Goal: Task Accomplishment & Management: Manage account settings

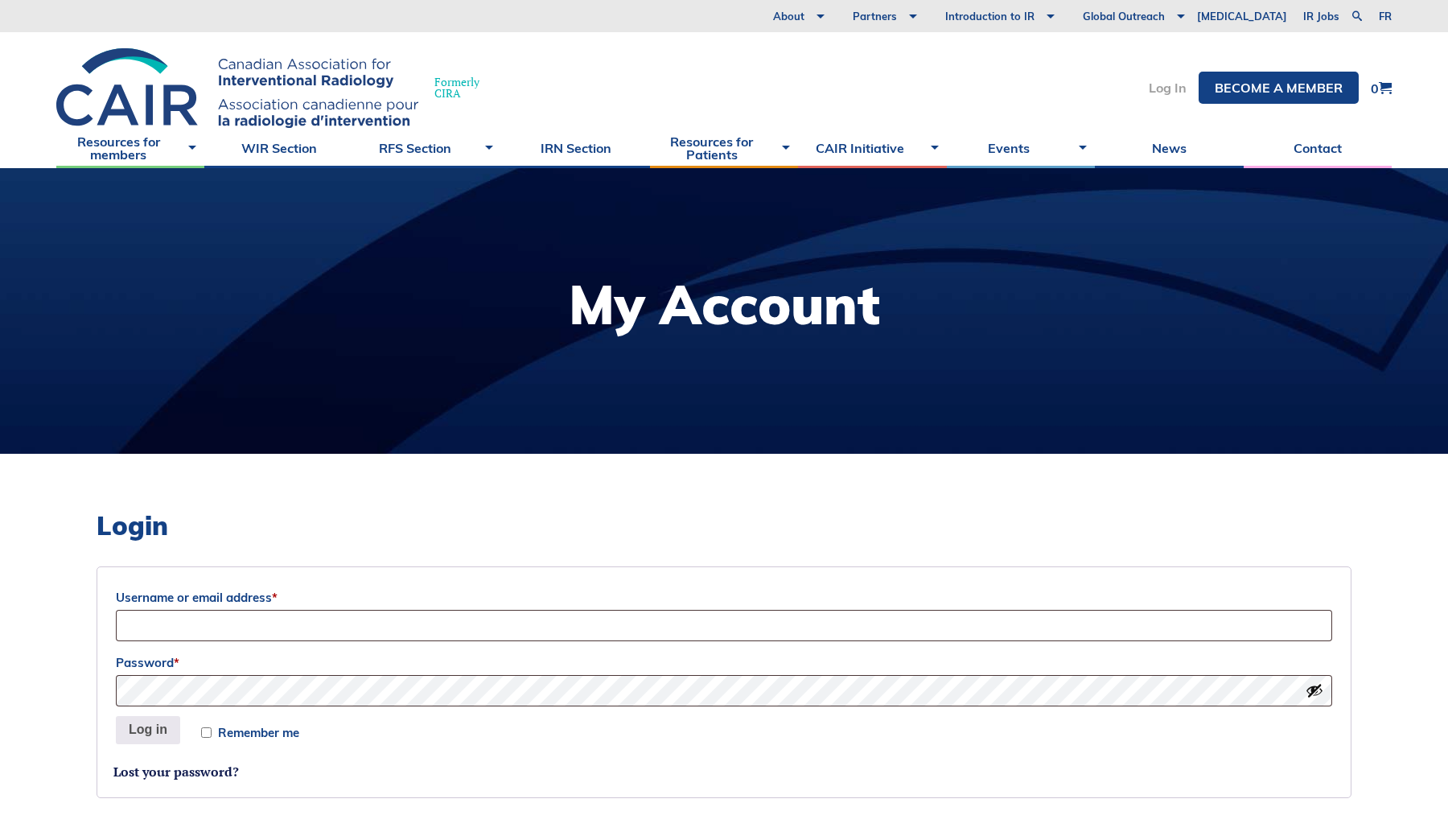
click at [1159, 90] on link "Log In" at bounding box center [1167, 87] width 38 height 13
click at [315, 630] on input "Username or email address *" at bounding box center [724, 625] width 1217 height 31
type input "a"
click at [237, 632] on input "Username or email address *" at bounding box center [724, 625] width 1217 height 31
type input "amanda.chen"
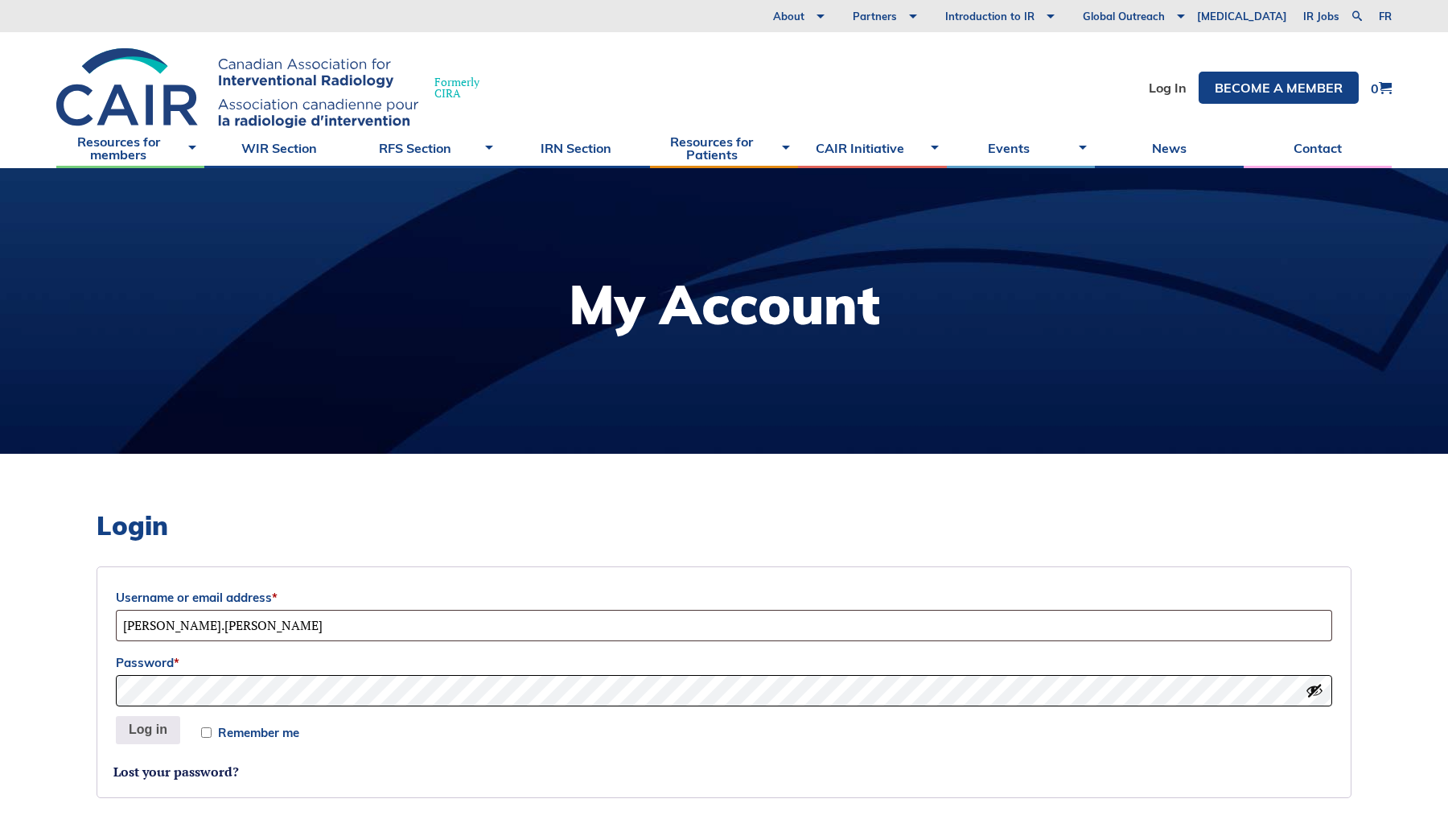
click at [116, 716] on button "Log in" at bounding box center [148, 731] width 64 height 29
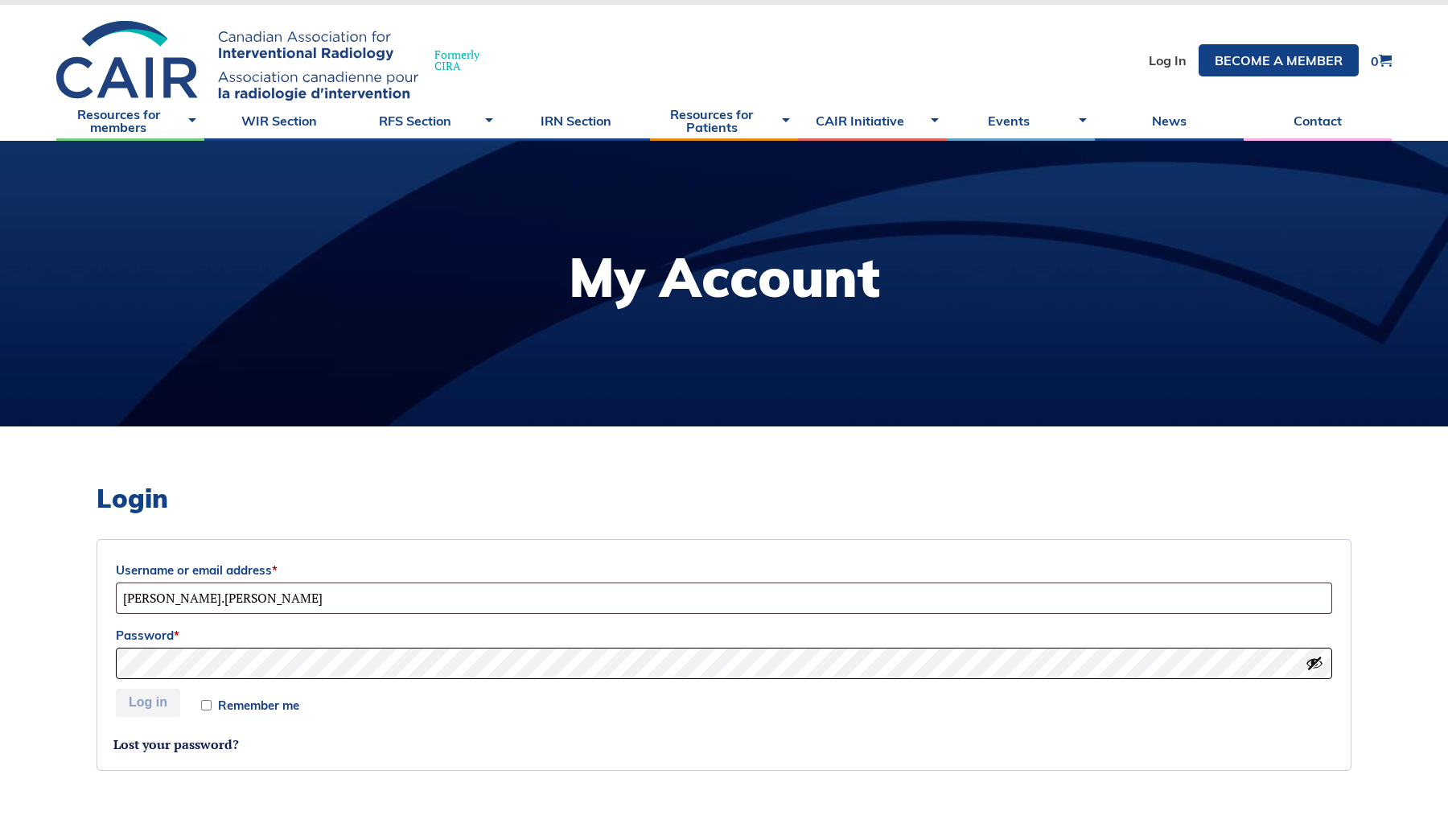
scroll to position [85, 0]
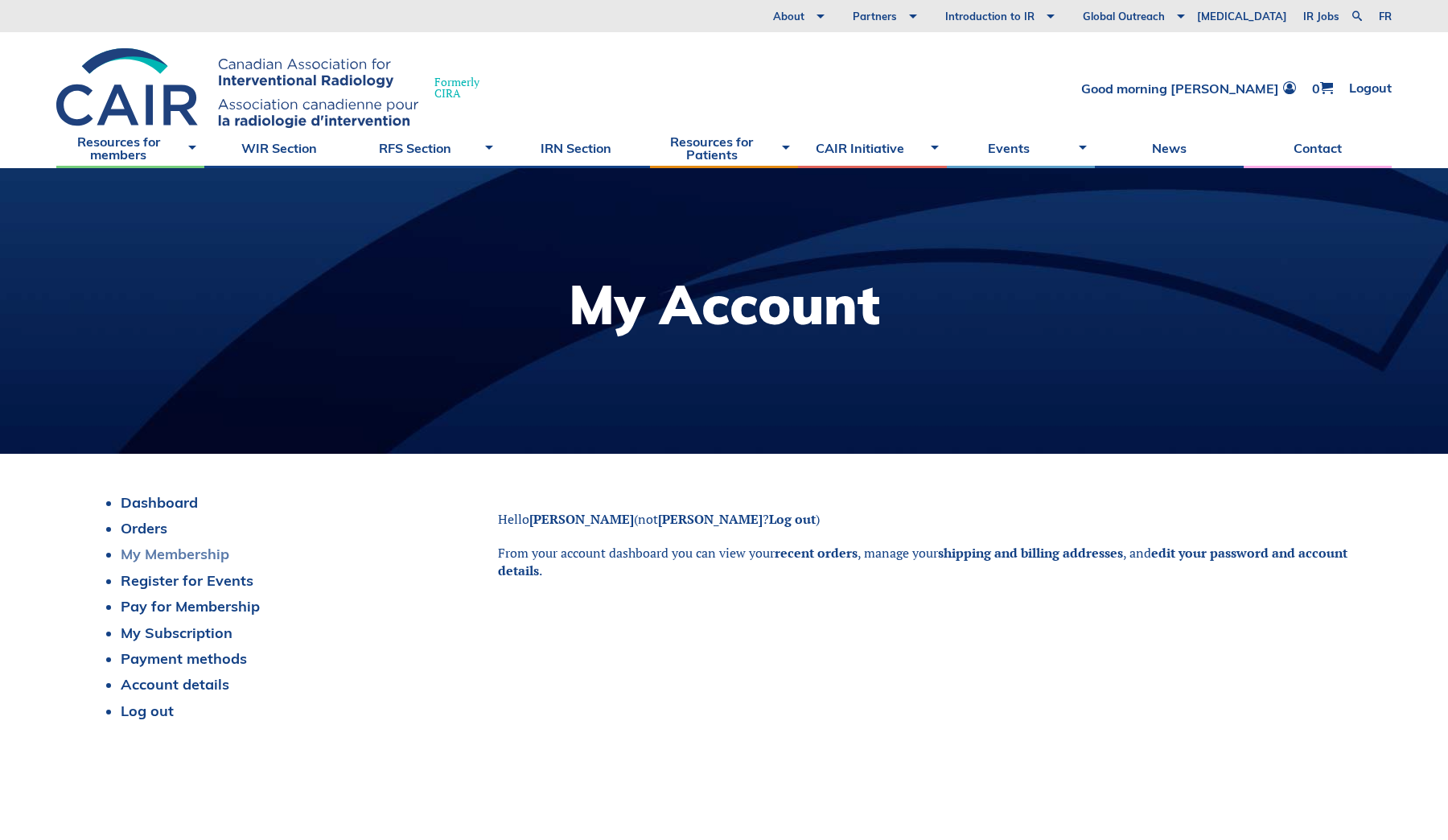
click at [197, 555] on link "My Membership" at bounding box center [174, 554] width 108 height 18
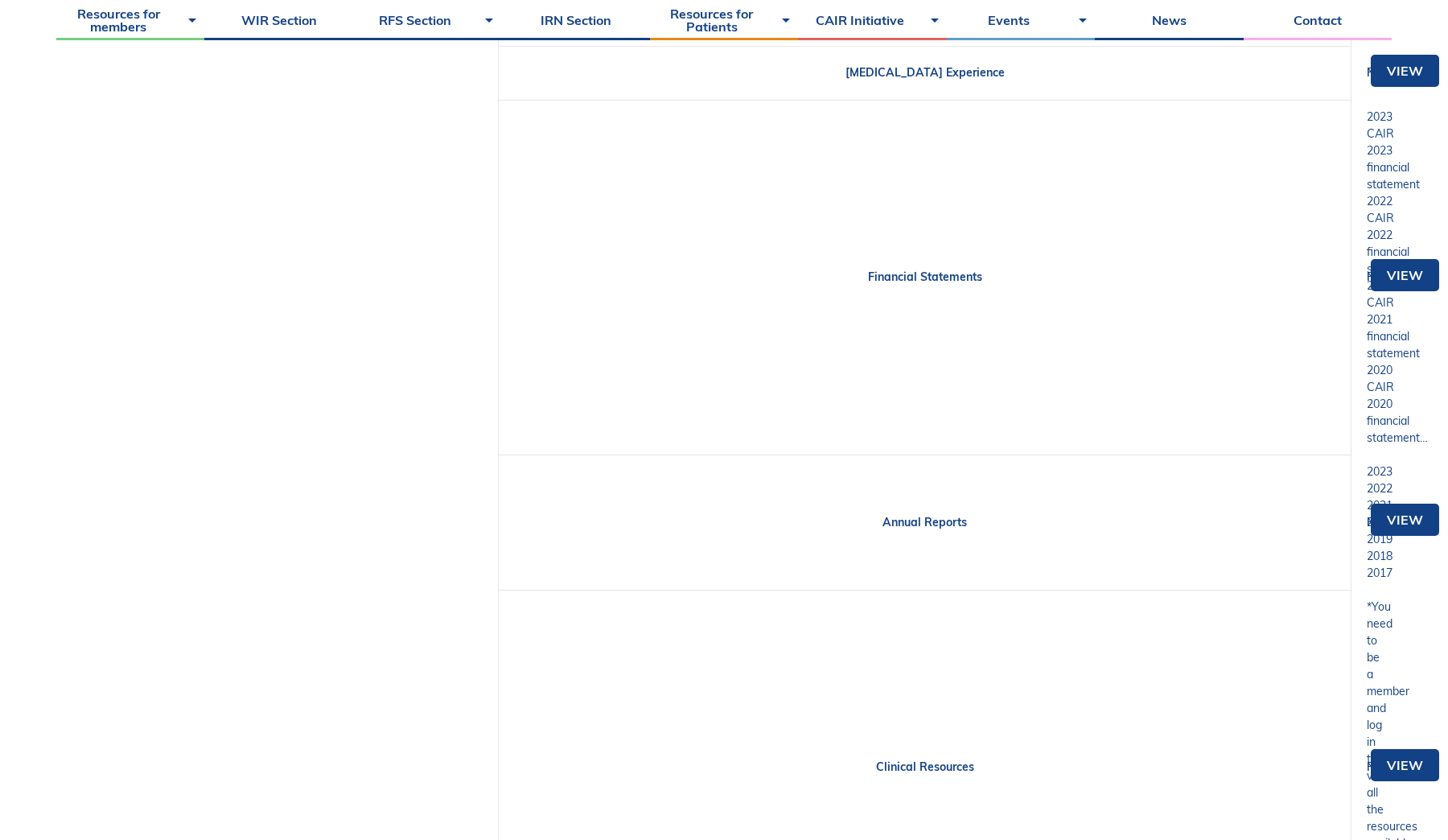
scroll to position [161, 0]
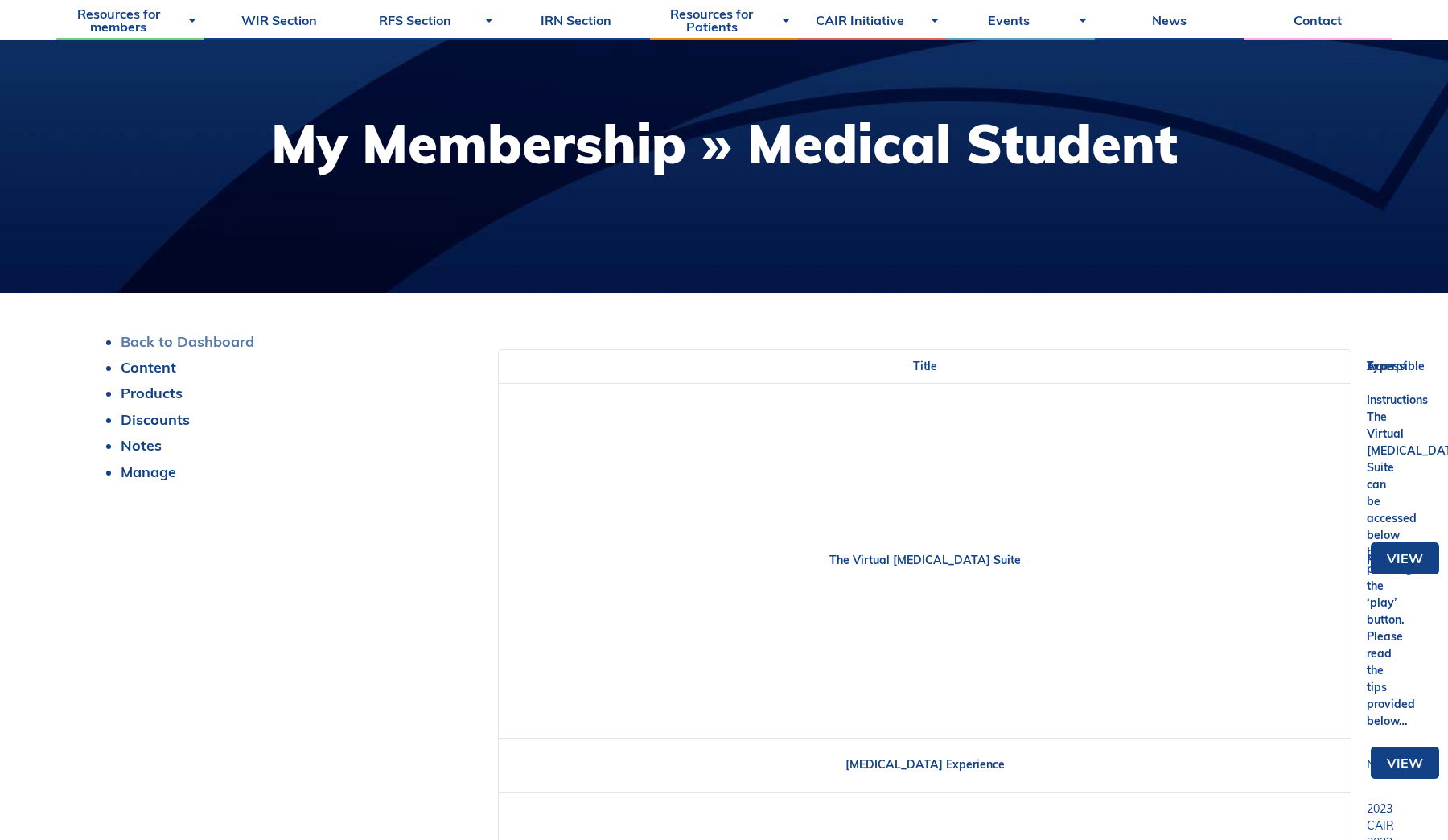
click at [173, 347] on link "Back to Dashboard" at bounding box center [186, 342] width 133 height 18
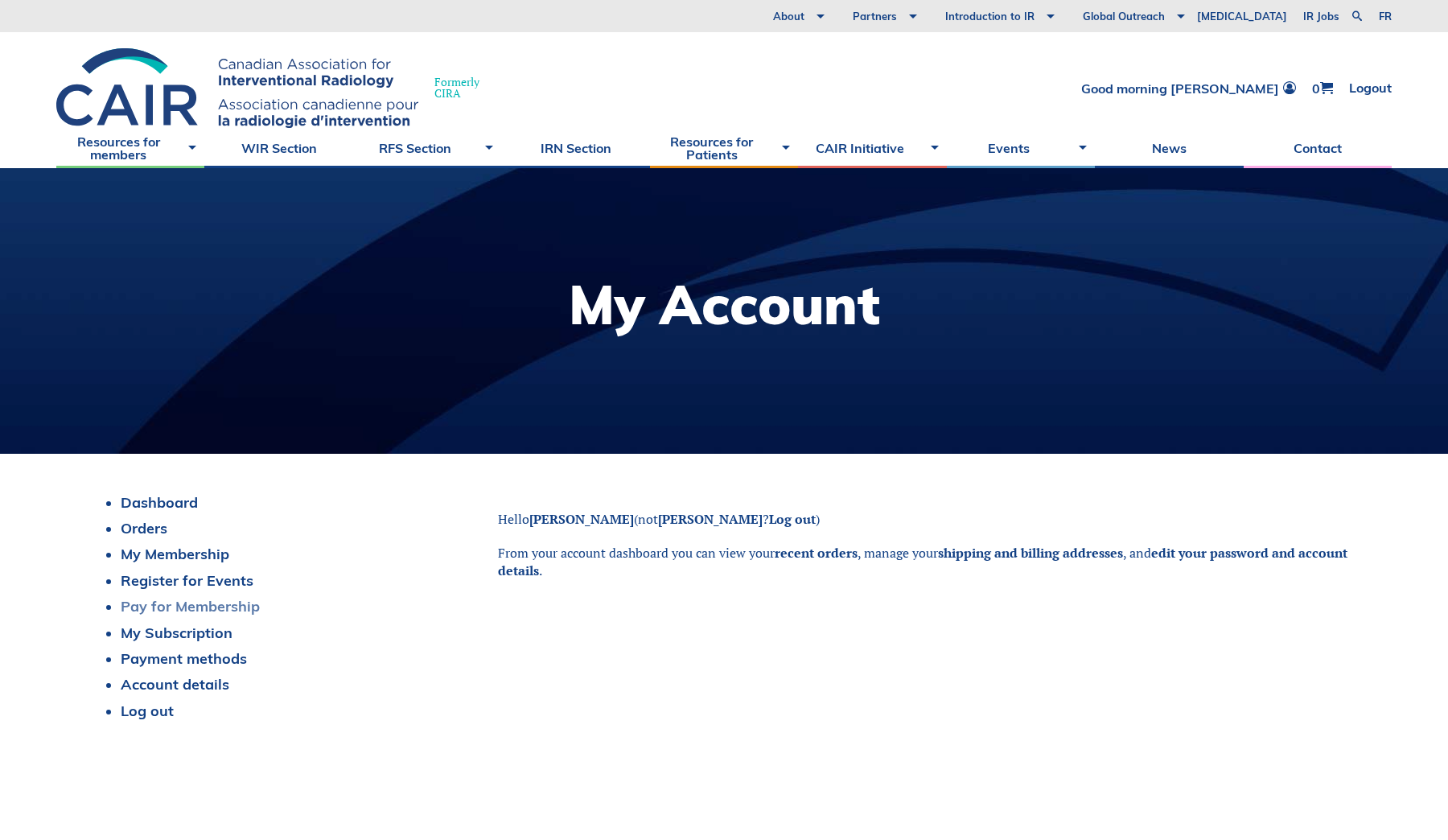
click at [186, 610] on link "Pay for Membership" at bounding box center [190, 606] width 140 height 18
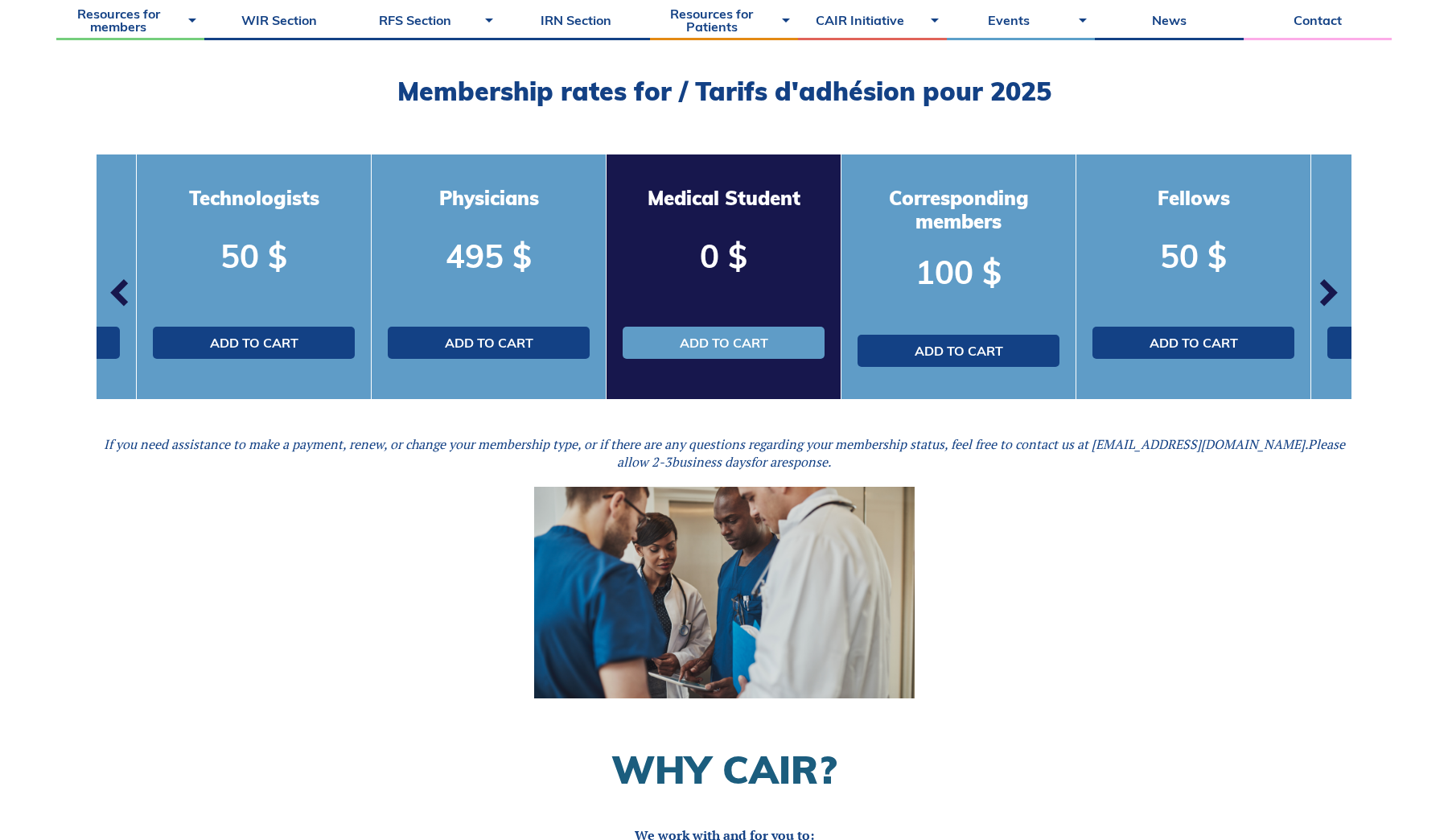
scroll to position [465, 0]
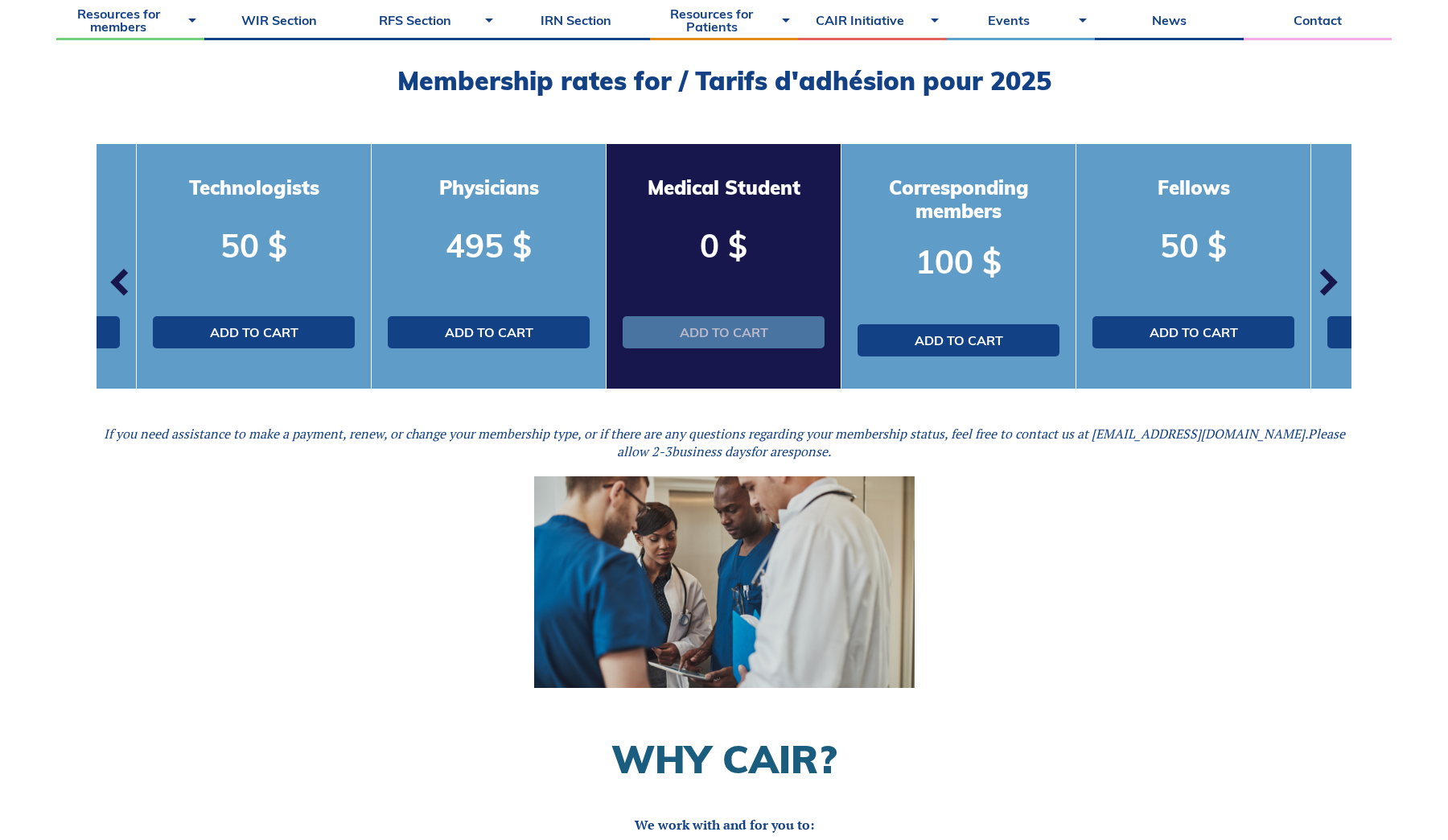
click at [722, 336] on link "Add to cart" at bounding box center [724, 331] width 202 height 32
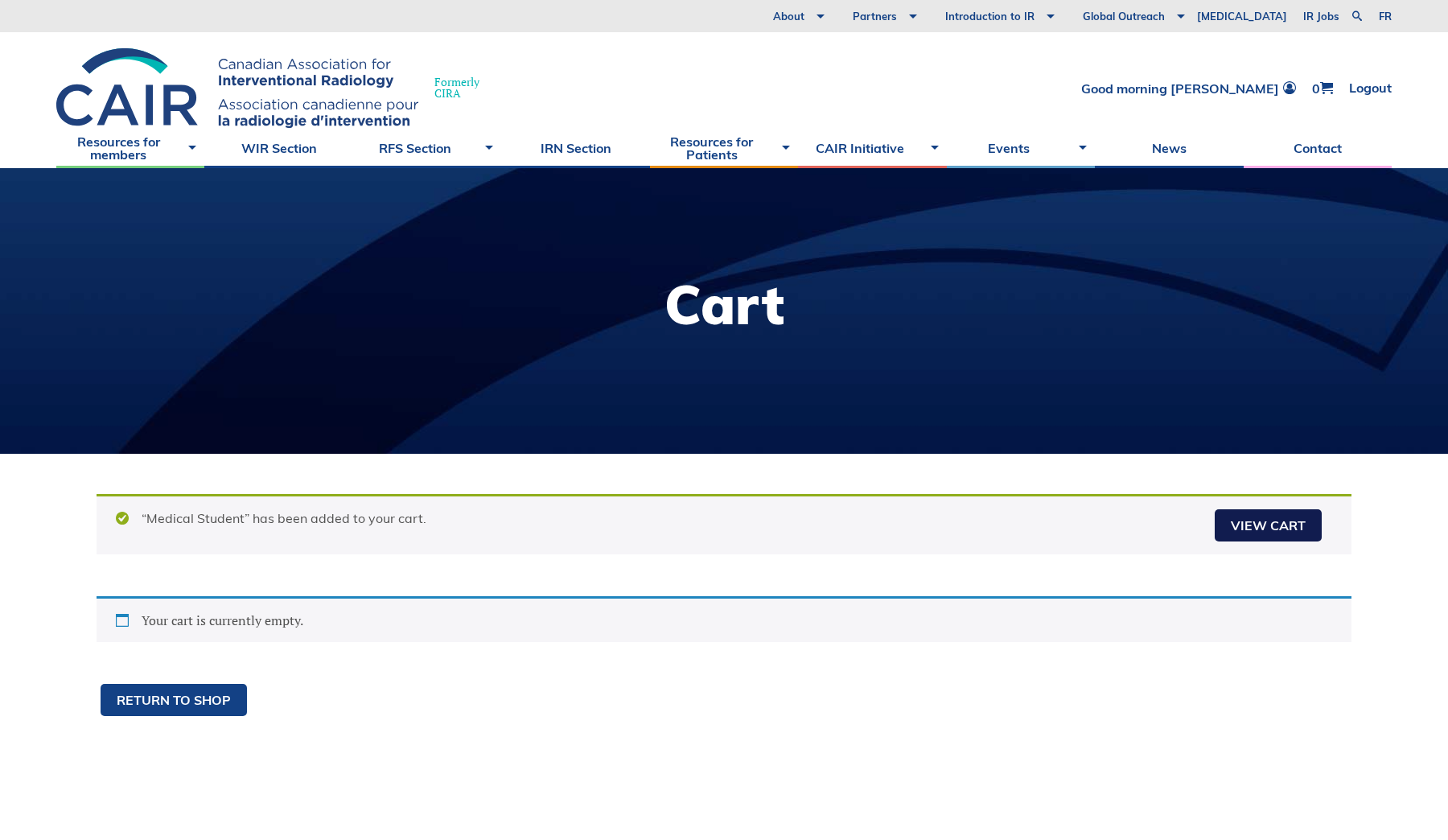
click at [1270, 530] on link "View cart" at bounding box center [1268, 525] width 107 height 32
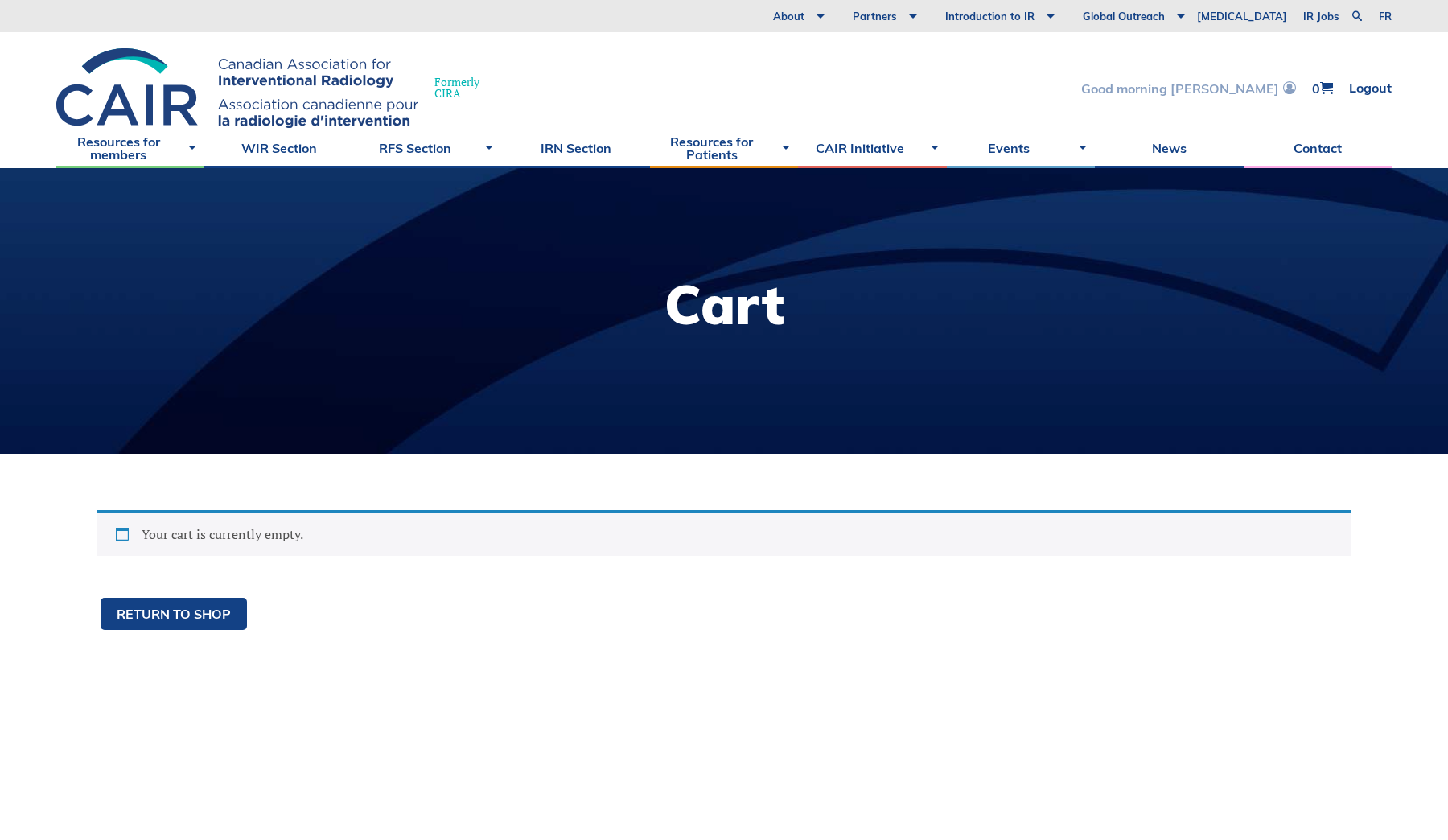
click at [1239, 89] on link "Good morning [PERSON_NAME]" at bounding box center [1188, 87] width 215 height 14
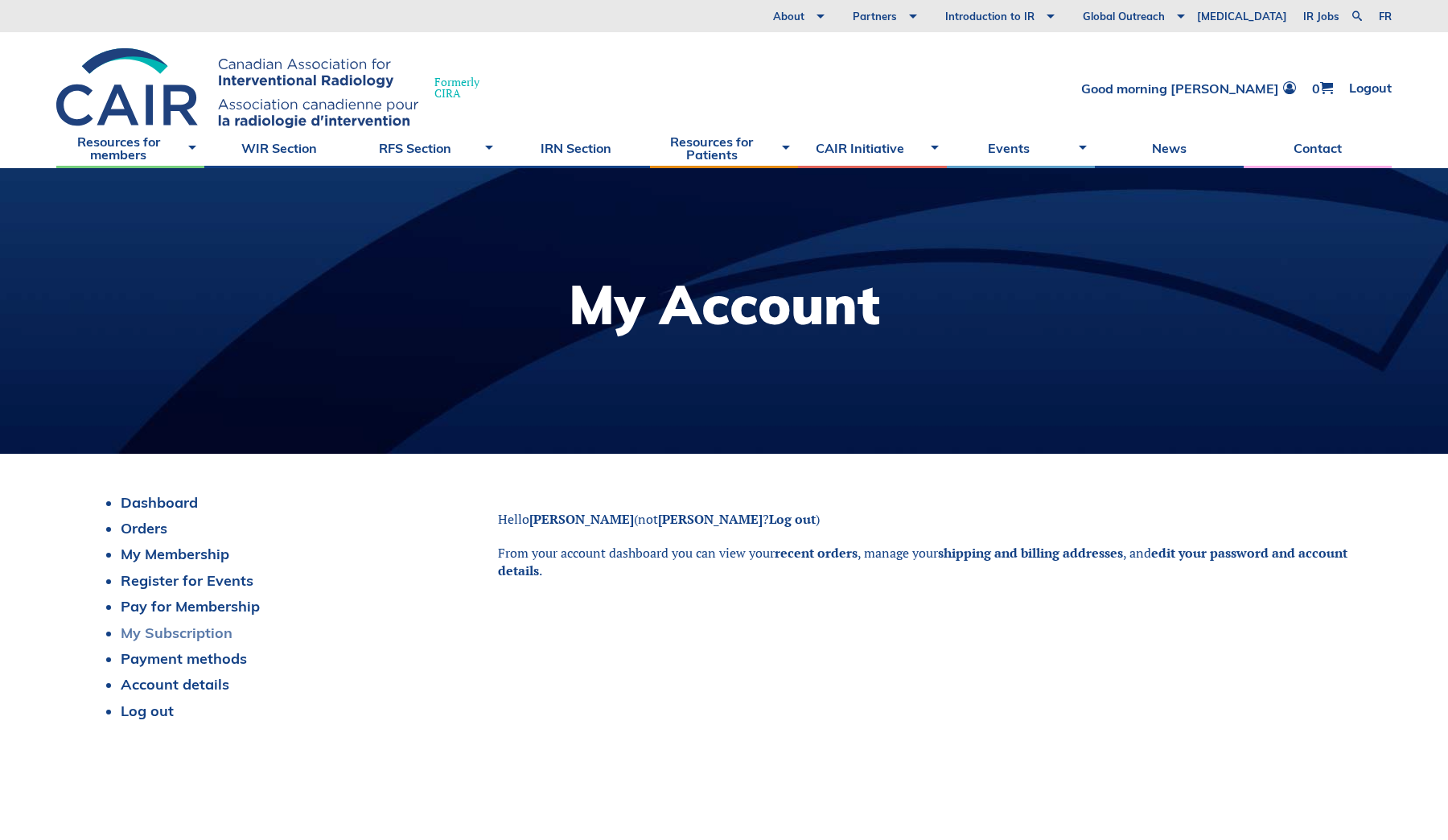
click at [196, 633] on link "My Subscription" at bounding box center [176, 633] width 112 height 18
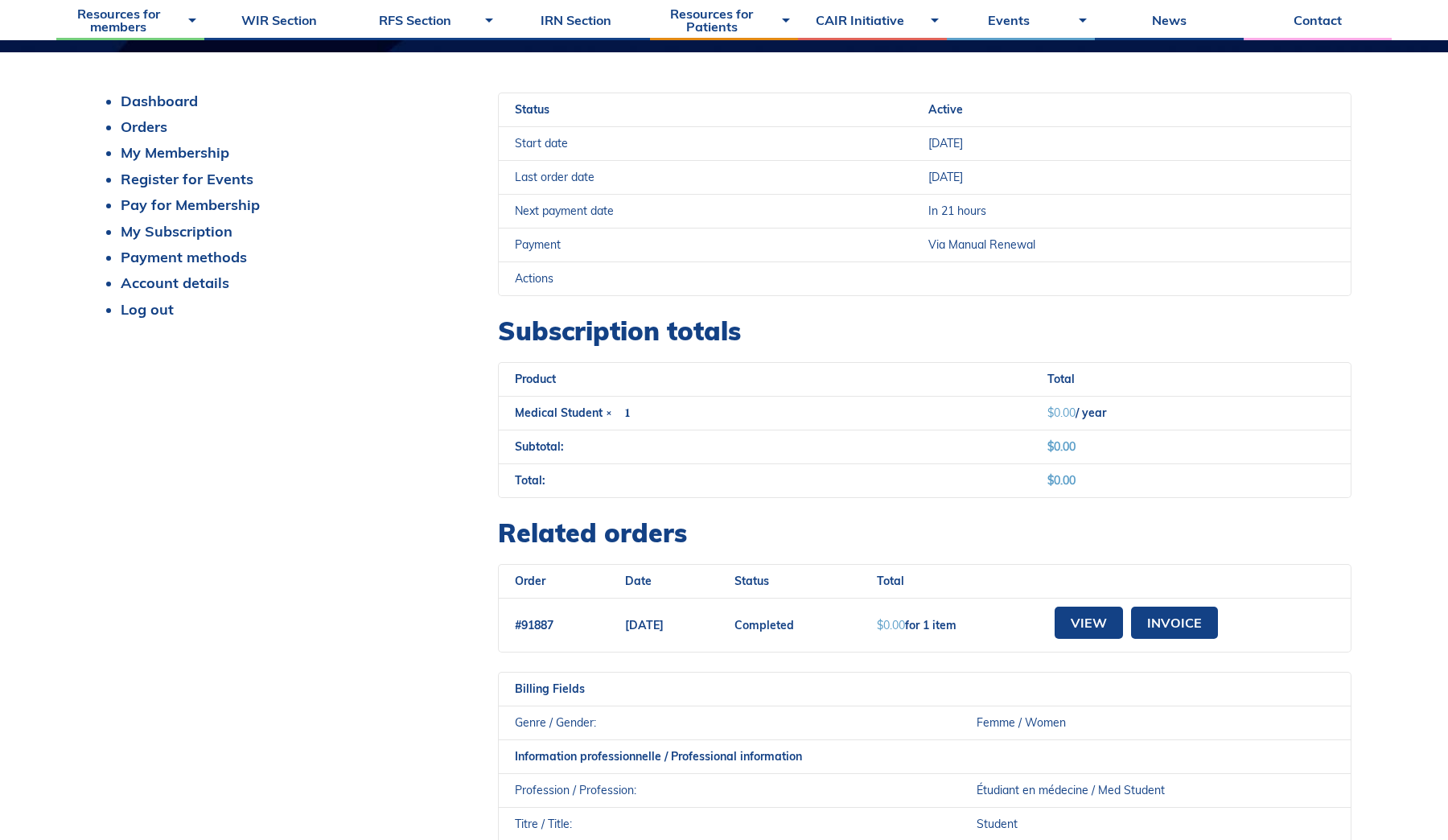
scroll to position [389, 0]
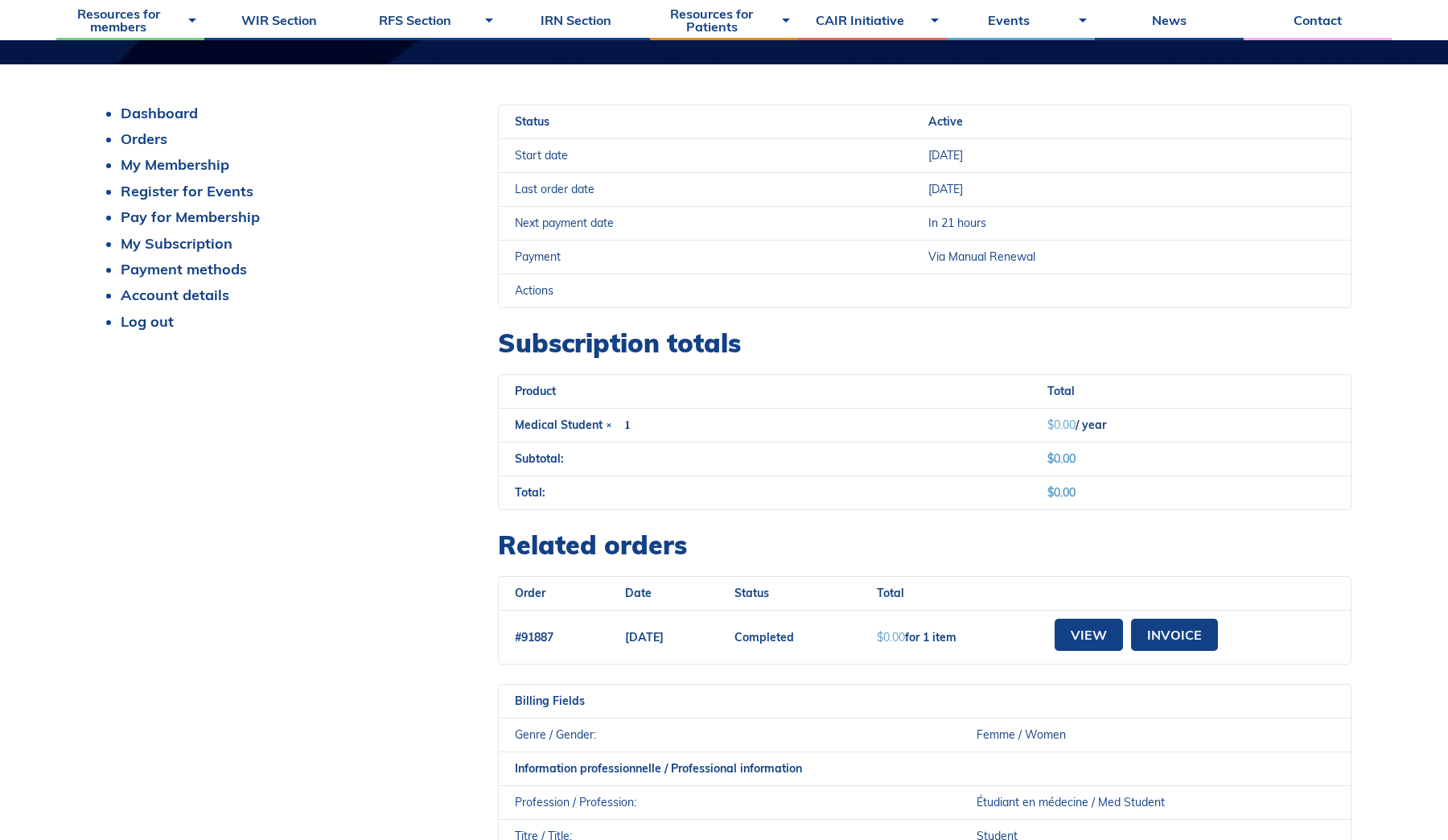
click at [931, 252] on span "Via Manual Renewal" at bounding box center [982, 257] width 107 height 15
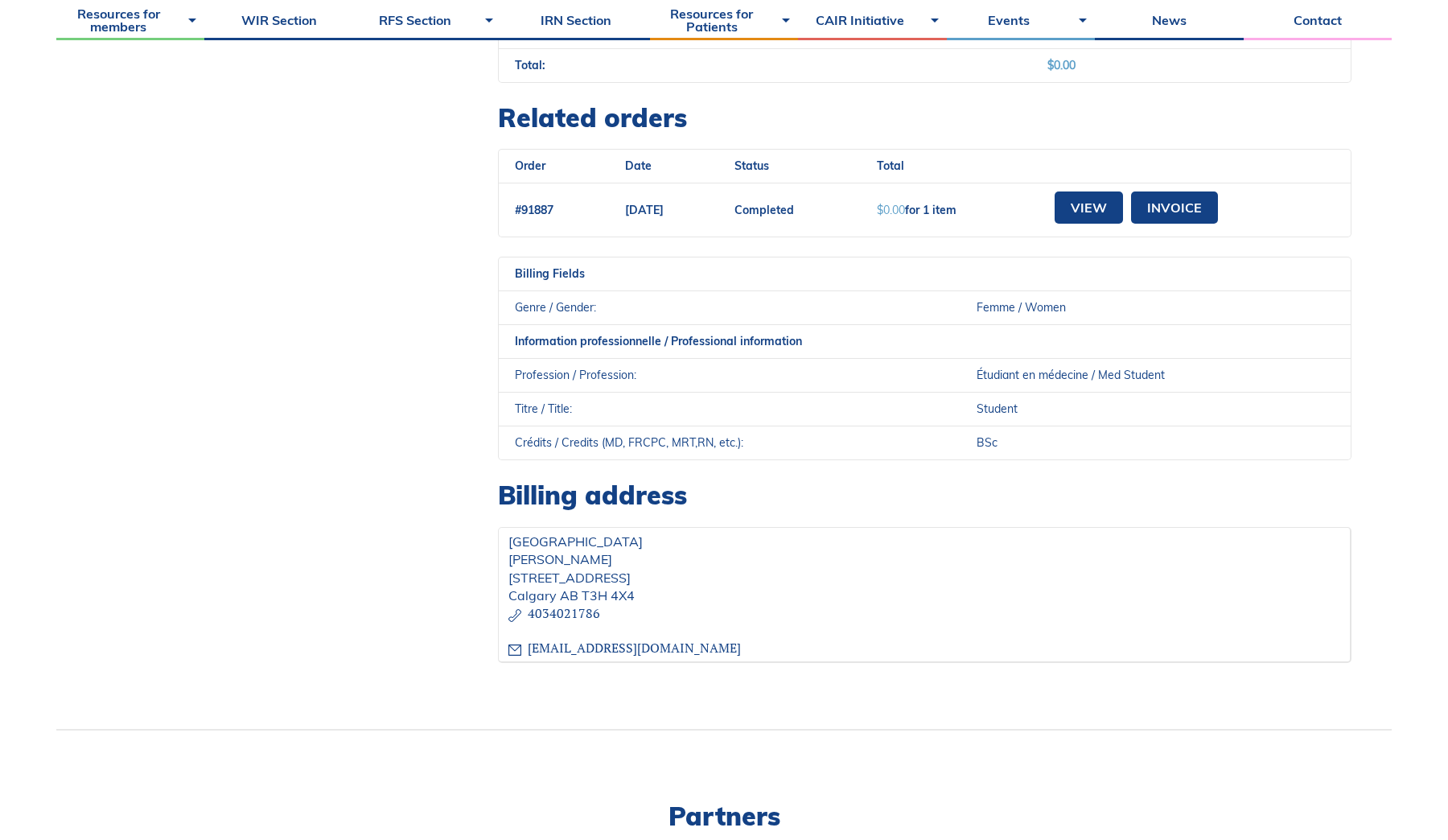
scroll to position [775, 0]
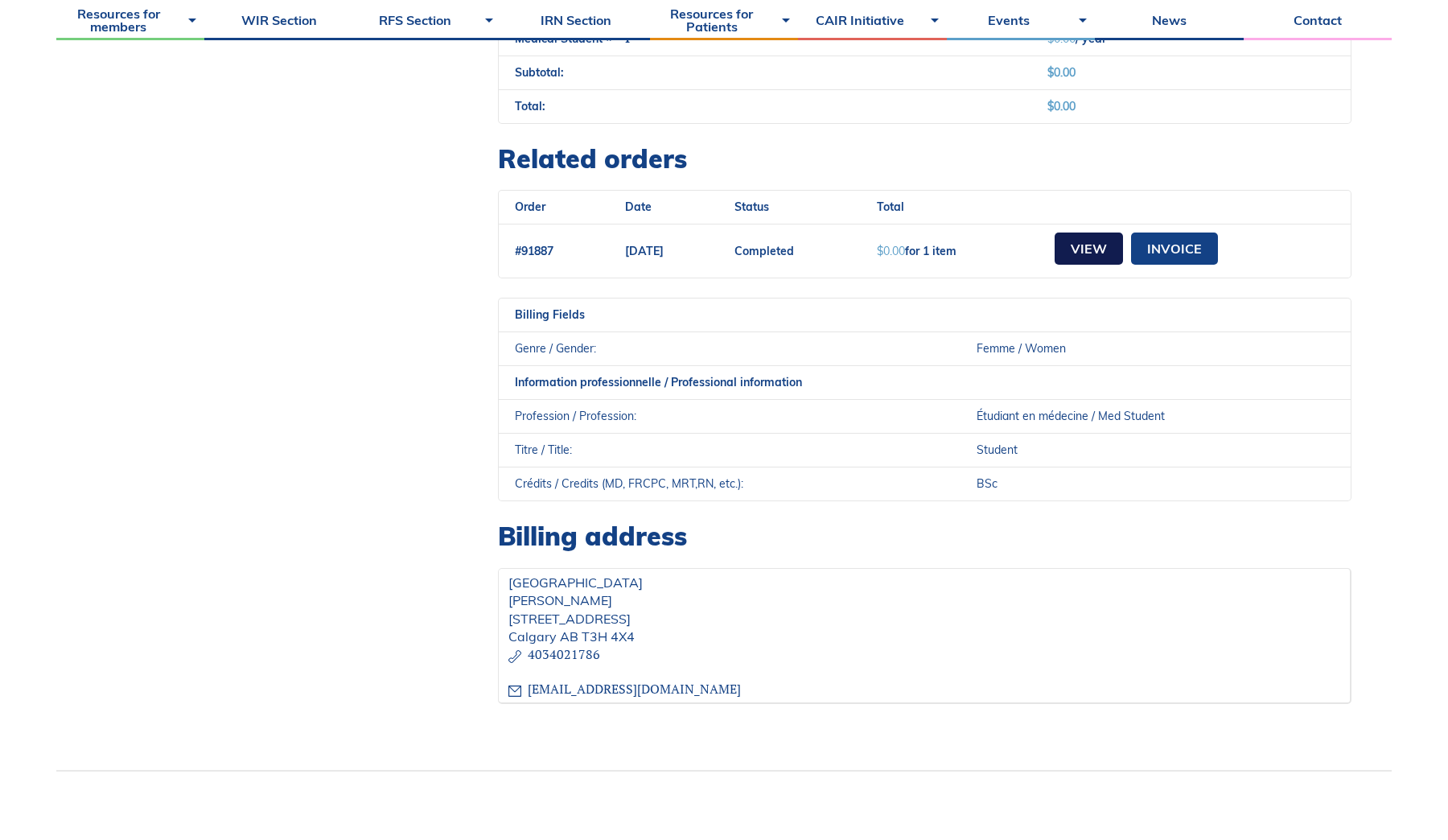
click at [1099, 251] on link "View" at bounding box center [1088, 248] width 68 height 32
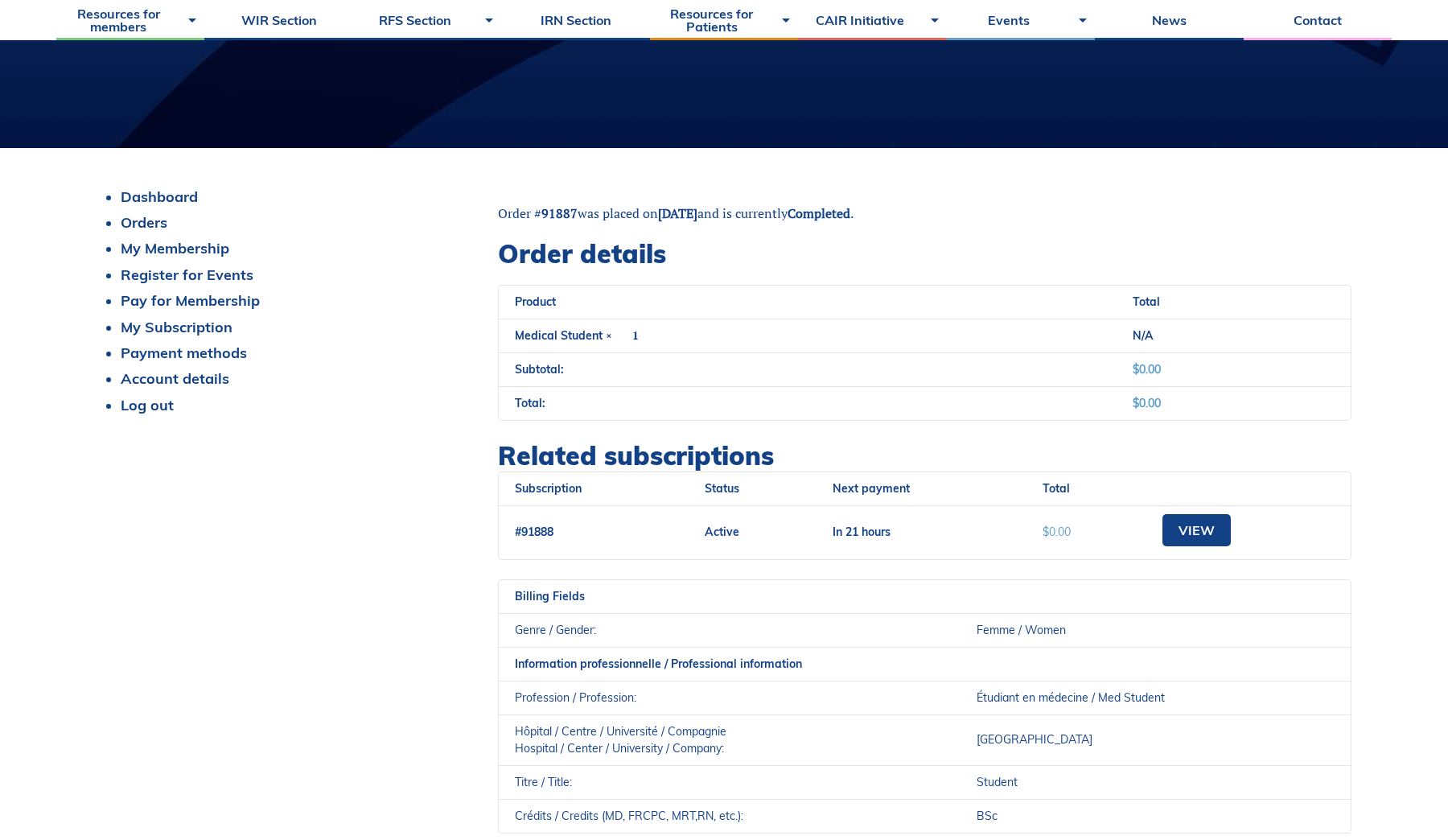
scroll to position [122, 0]
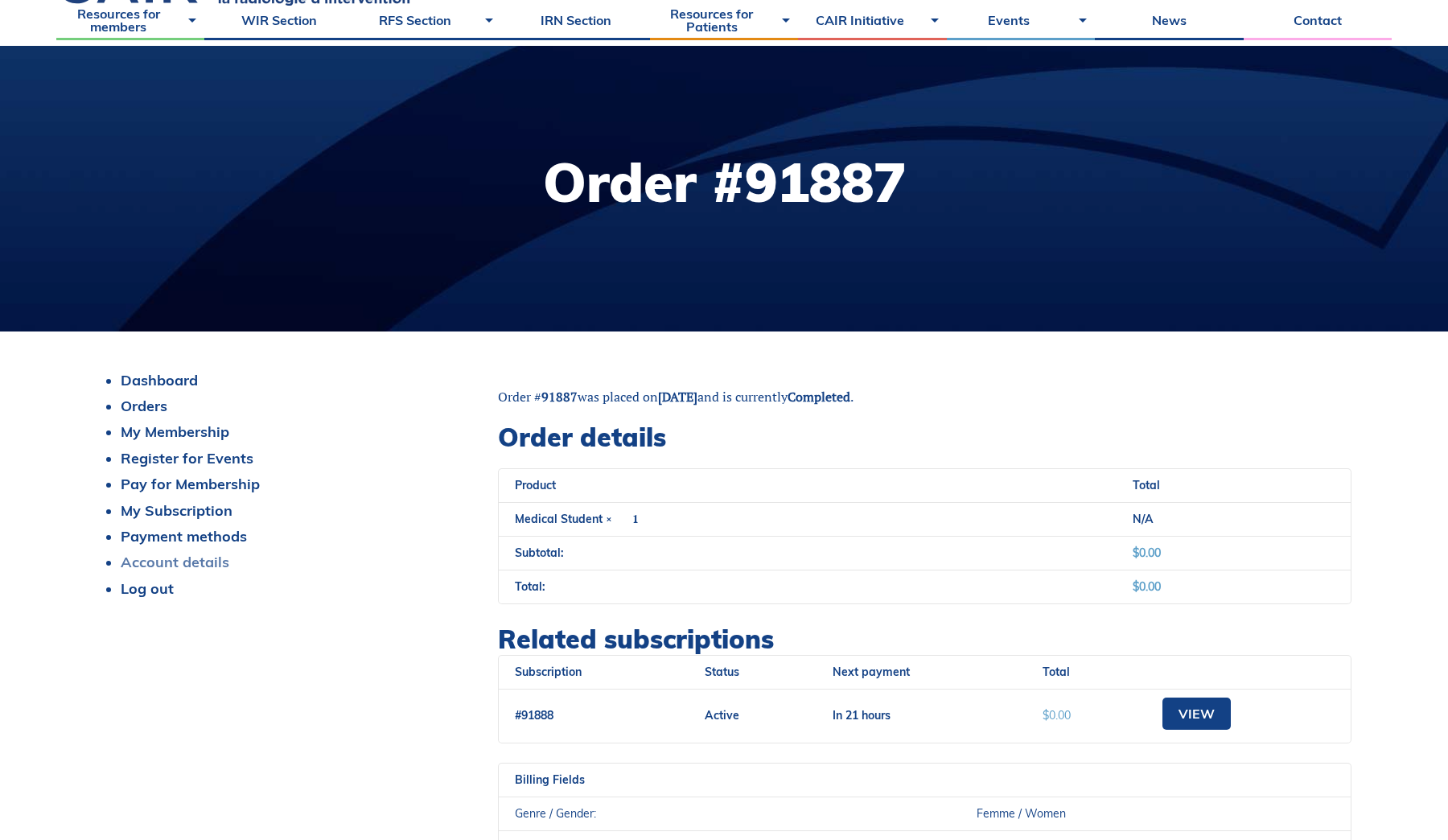
click at [197, 559] on link "Account details" at bounding box center [174, 562] width 108 height 18
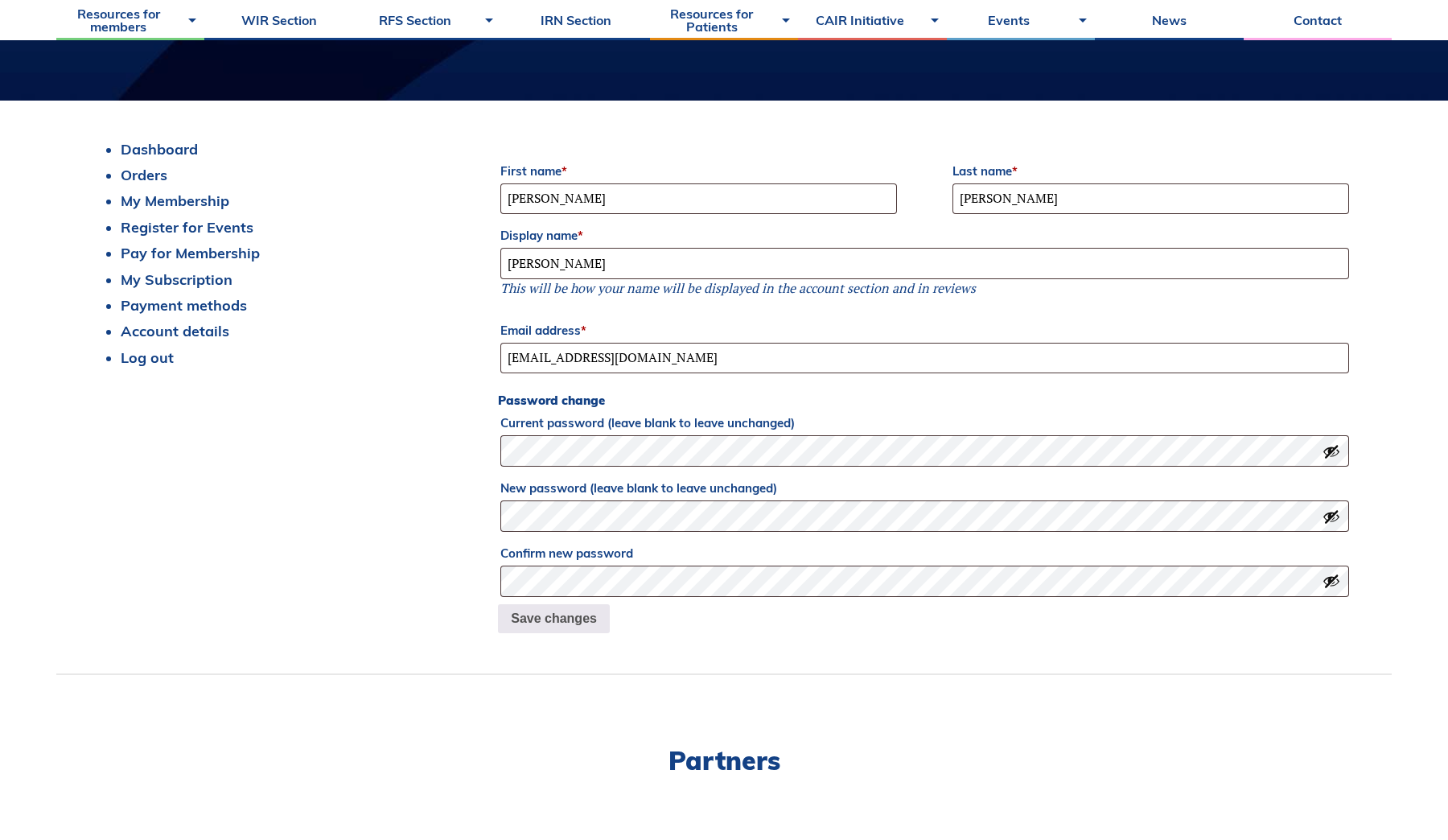
scroll to position [352, 0]
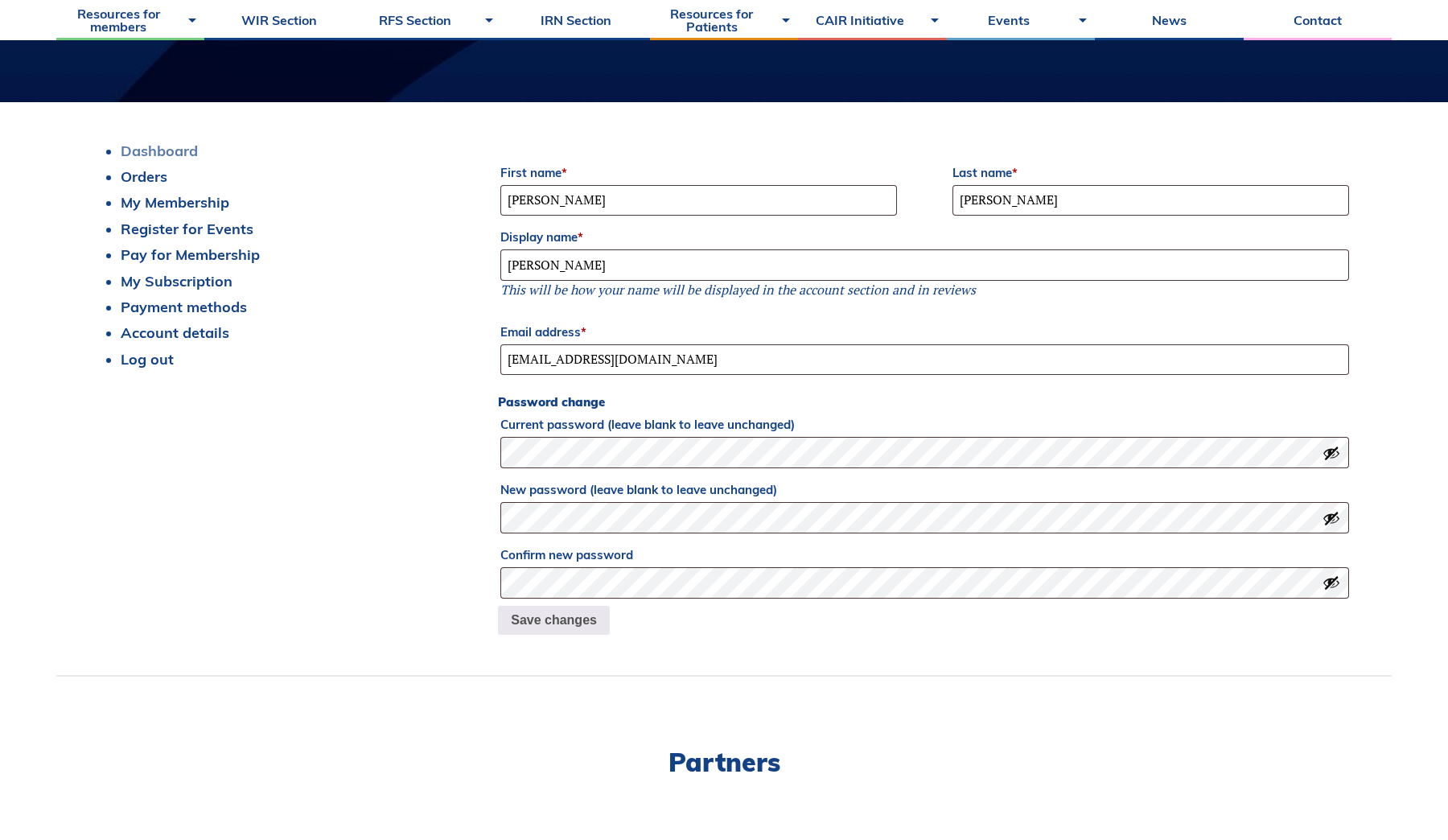
click at [166, 150] on link "Dashboard" at bounding box center [159, 151] width 77 height 18
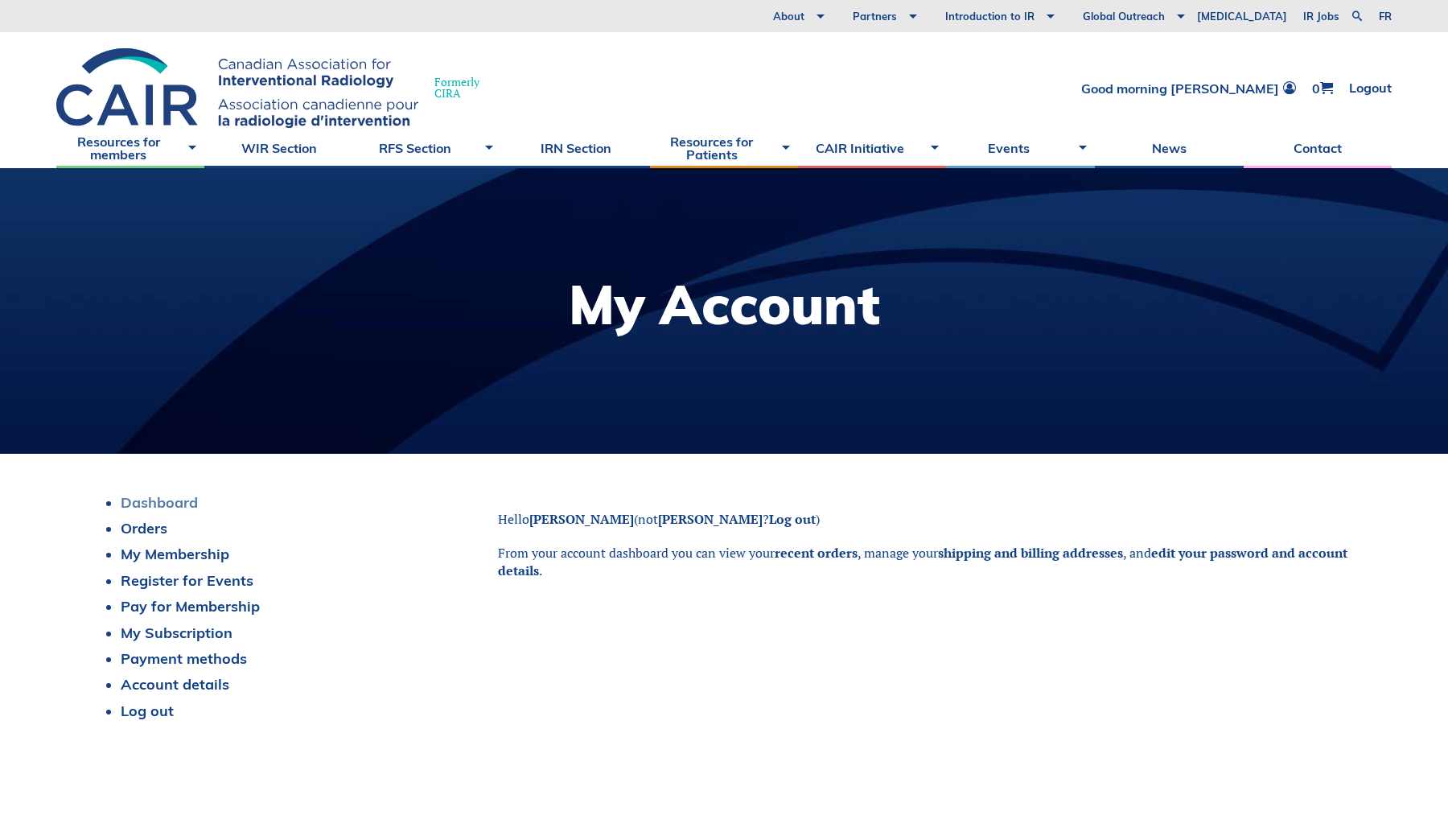
click at [181, 505] on link "Dashboard" at bounding box center [159, 502] width 77 height 18
click at [163, 554] on link "My Membership" at bounding box center [174, 554] width 108 height 18
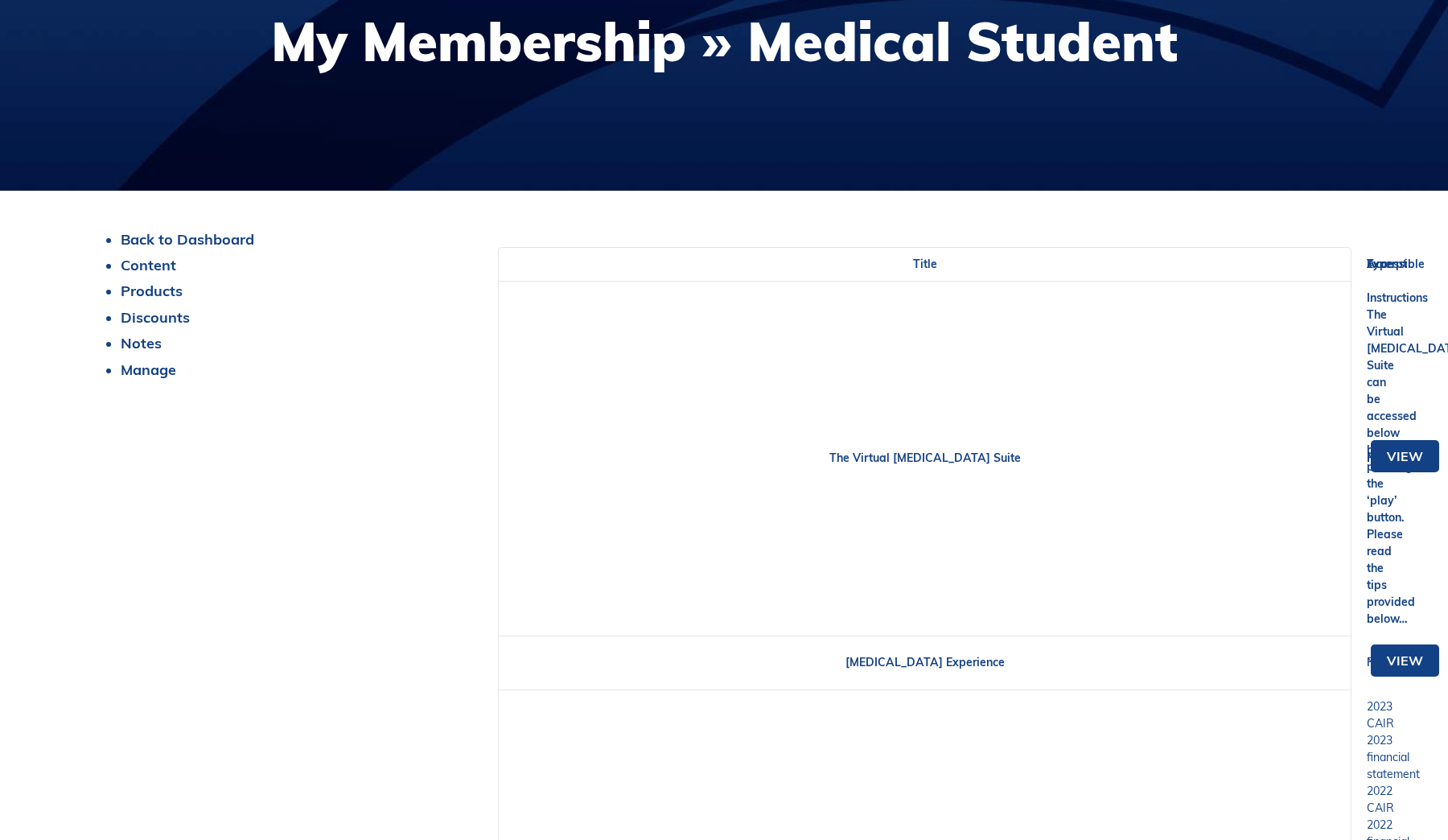
scroll to position [451, 0]
